Goal: Task Accomplishment & Management: Manage account settings

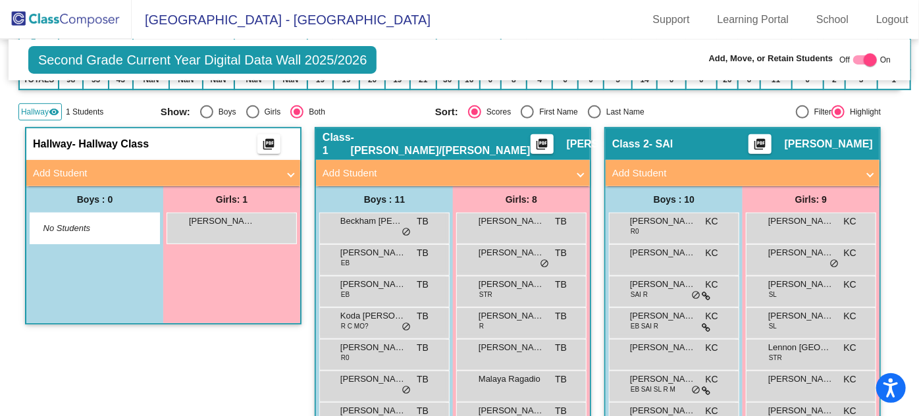
scroll to position [239, 0]
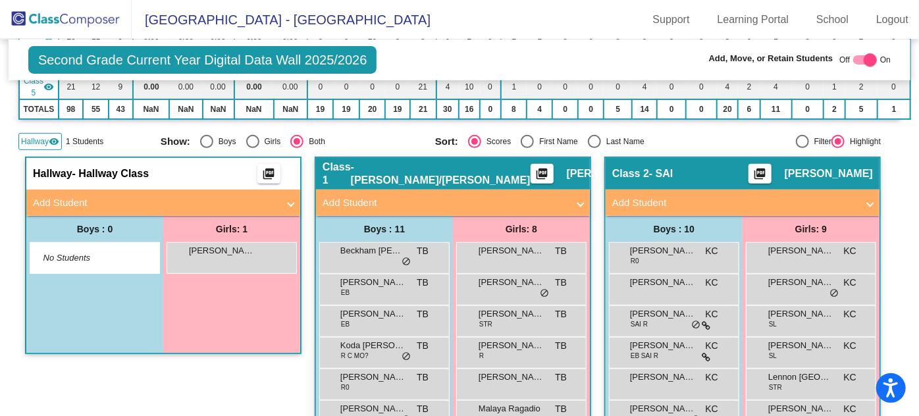
click at [59, 25] on img at bounding box center [66, 19] width 132 height 39
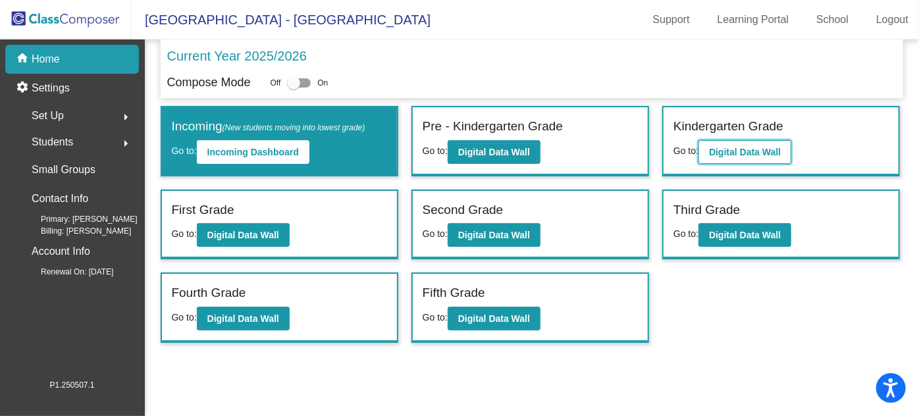
click at [719, 145] on button "Digital Data Wall" at bounding box center [745, 152] width 93 height 24
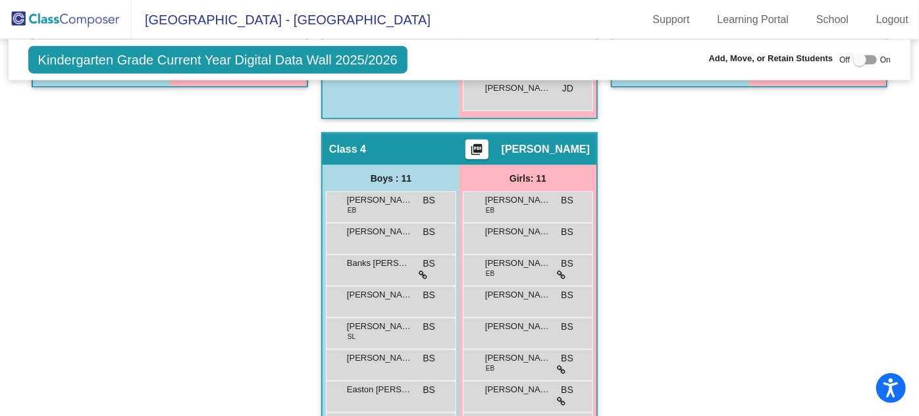
scroll to position [718, 0]
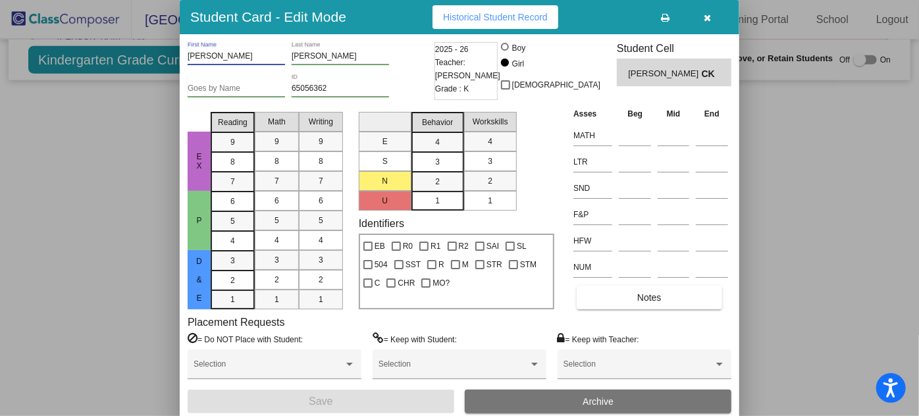
click at [203, 55] on input "[PERSON_NAME]" at bounding box center [236, 56] width 97 height 9
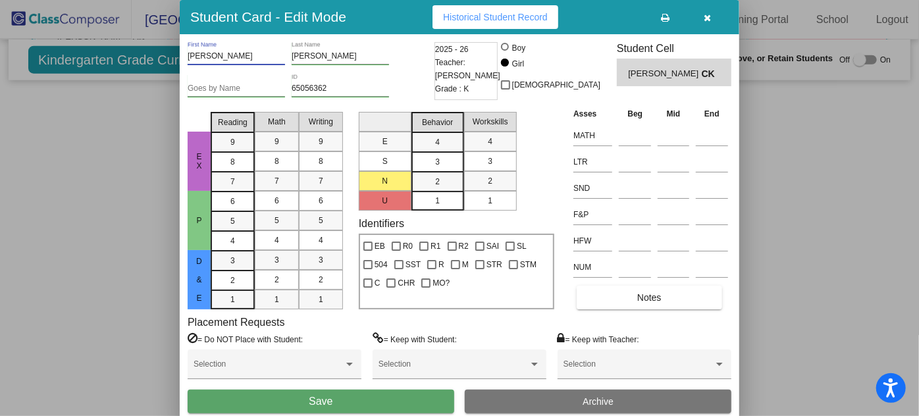
type input "[PERSON_NAME]"
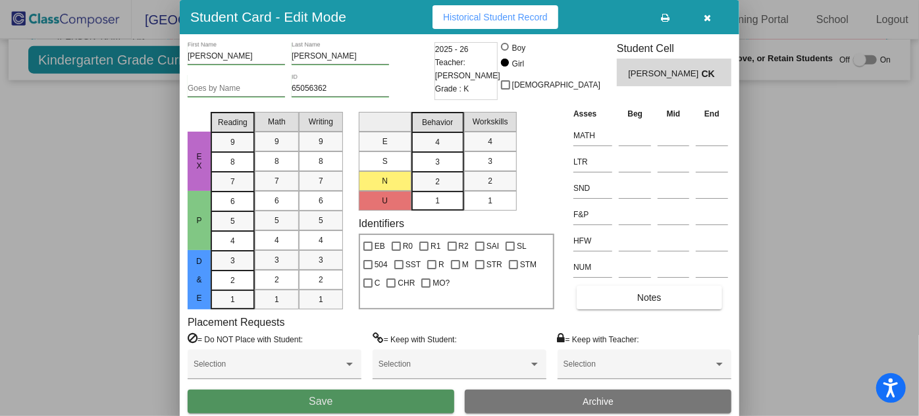
click at [345, 405] on button "Save" at bounding box center [321, 402] width 267 height 24
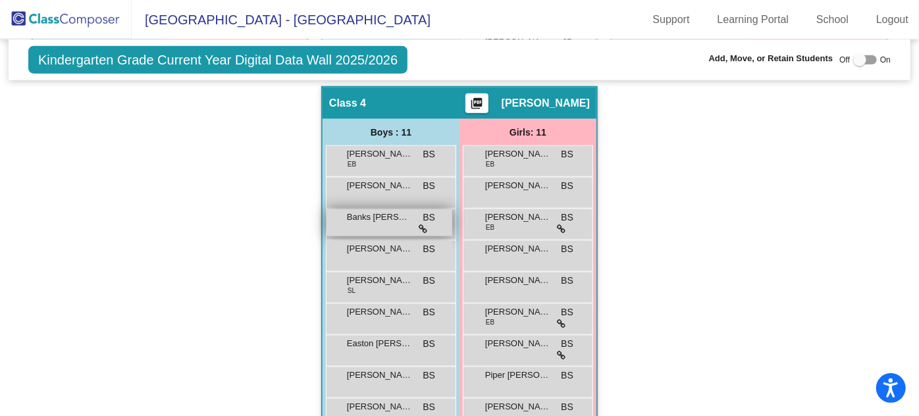
scroll to position [746, 0]
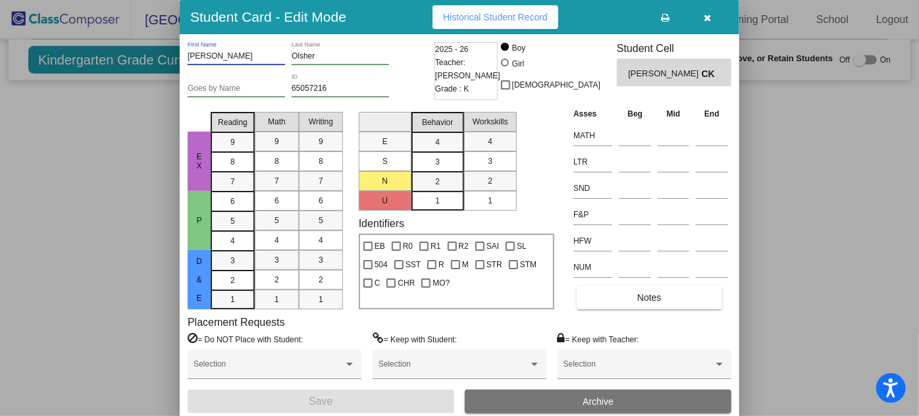
click at [201, 54] on input "[PERSON_NAME]" at bounding box center [236, 56] width 97 height 9
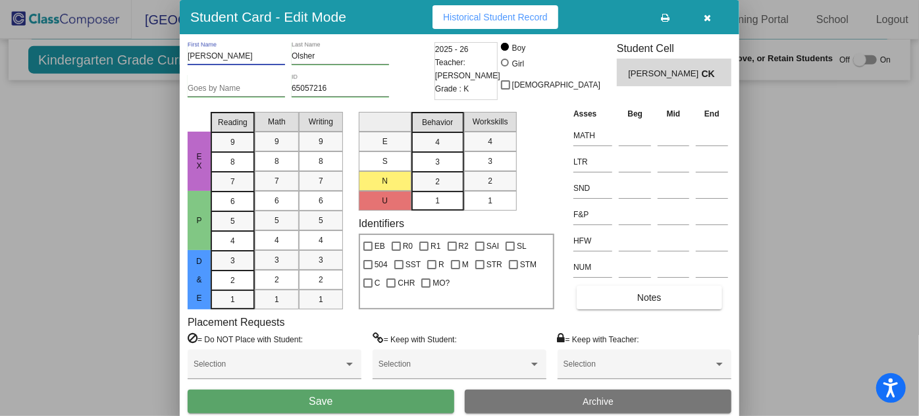
type input "[PERSON_NAME]"
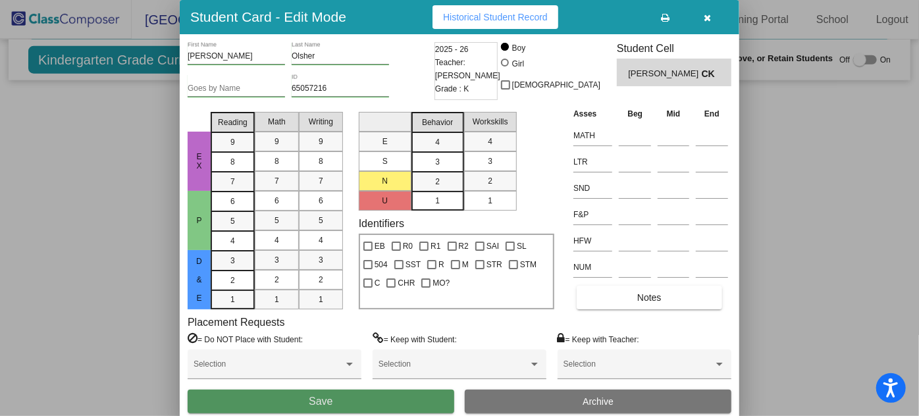
click at [368, 403] on button "Save" at bounding box center [321, 402] width 267 height 24
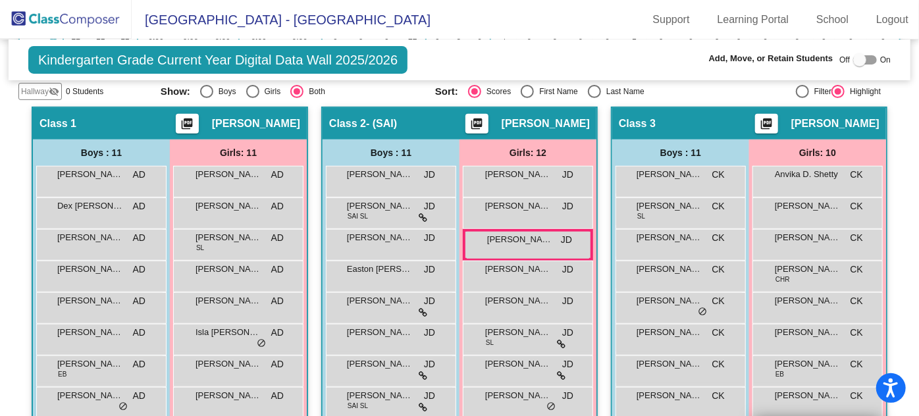
scroll to position [267, 0]
